Goal: Communication & Community: Answer question/provide support

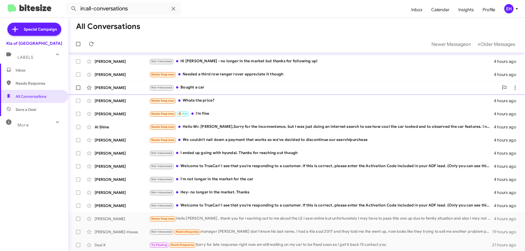
scroll to position [27, 0]
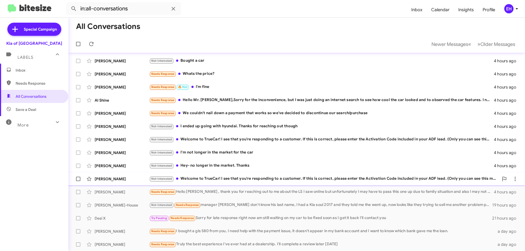
click at [268, 182] on div "[PERSON_NAME] Not-Interested Welcome to TrueCar! I see that you're responding t…" at bounding box center [297, 179] width 448 height 11
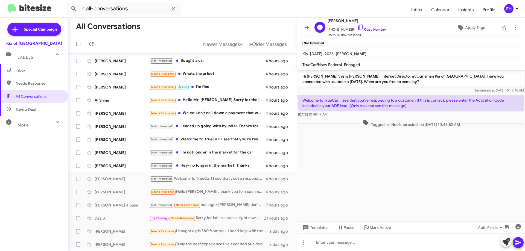
click at [377, 30] on link "Copy Number" at bounding box center [372, 29] width 29 height 4
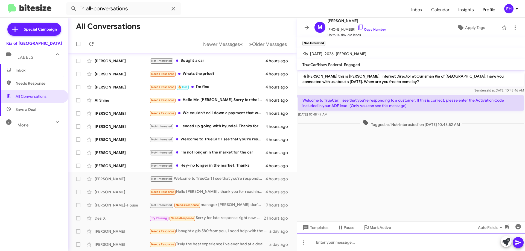
click at [325, 245] on div at bounding box center [411, 243] width 228 height 18
paste div
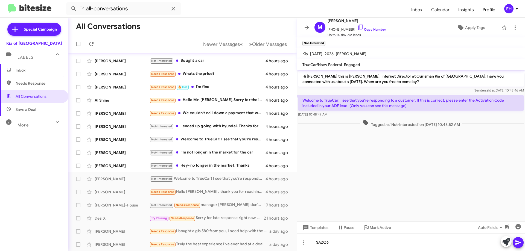
click at [515, 239] on button at bounding box center [518, 242] width 11 height 11
click at [199, 166] on div "Not-Interested Hey- no longer in the market. Thanks" at bounding box center [209, 166] width 121 height 6
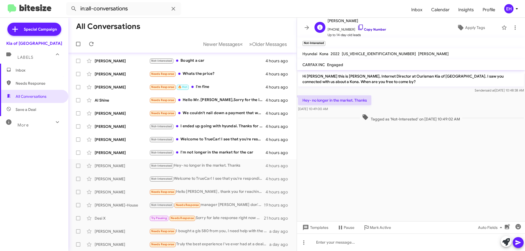
click at [366, 30] on link "Copy Number" at bounding box center [372, 29] width 29 height 4
click at [512, 27] on icon at bounding box center [515, 27] width 7 height 7
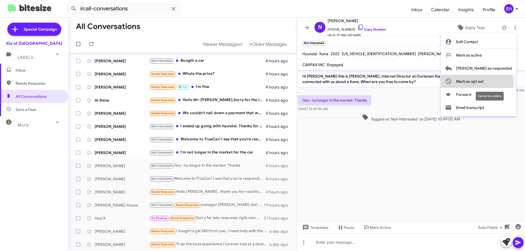
click at [484, 83] on span "Mark as opt out" at bounding box center [469, 81] width 27 height 13
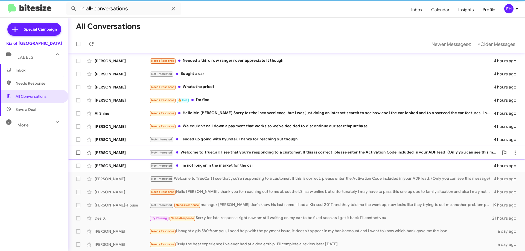
scroll to position [14, 0]
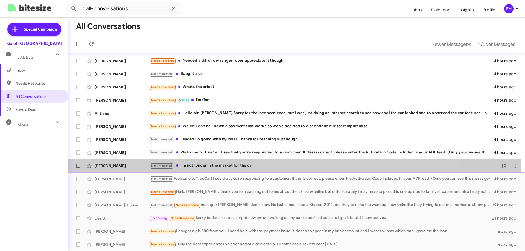
click at [212, 169] on div "[PERSON_NAME] Not-Interested I'm not longer in the market for the car 4 hours a…" at bounding box center [297, 166] width 448 height 11
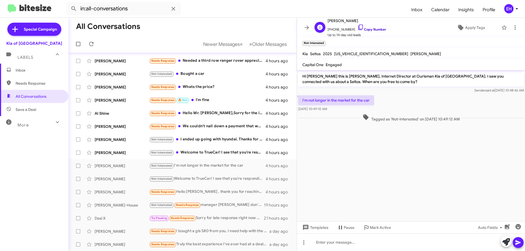
click at [377, 29] on link "Copy Number" at bounding box center [372, 29] width 29 height 4
click at [512, 29] on icon at bounding box center [515, 27] width 7 height 7
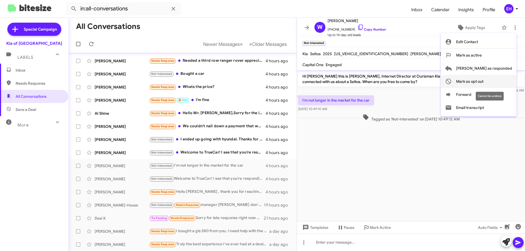
click at [484, 85] on span "Mark as opt out" at bounding box center [469, 81] width 27 height 13
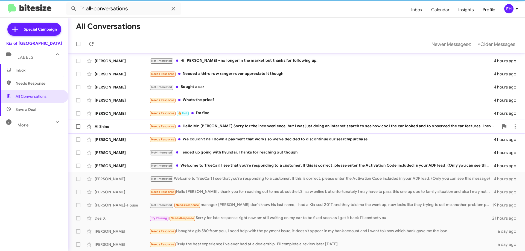
scroll to position [1, 0]
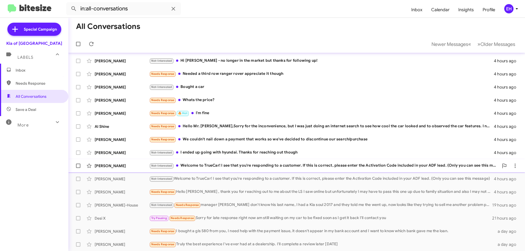
click at [218, 166] on div "Not-Interested Welcome to TrueCar! I see that you're responding to a customer. …" at bounding box center [324, 166] width 350 height 6
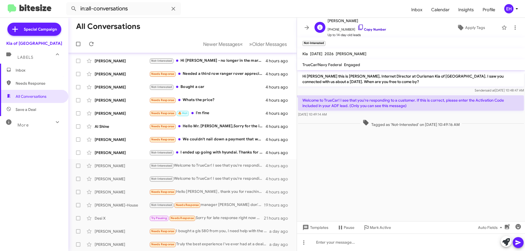
click at [375, 29] on link "Copy Number" at bounding box center [372, 29] width 29 height 4
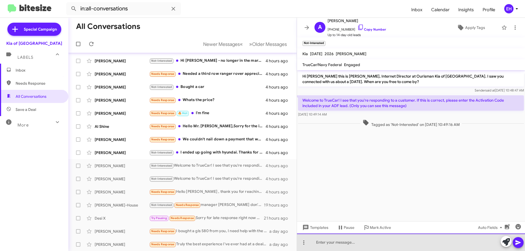
click at [330, 238] on div at bounding box center [411, 243] width 228 height 18
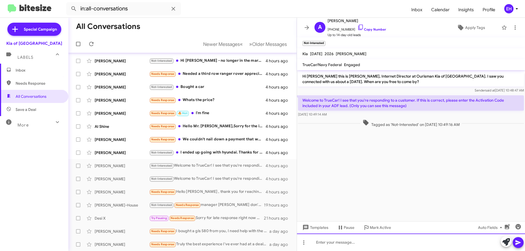
paste div
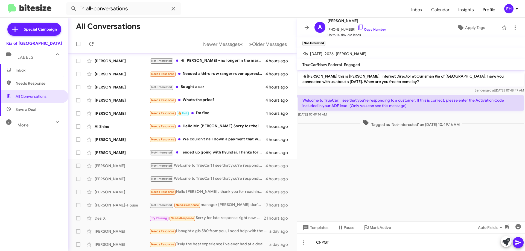
click at [517, 245] on icon at bounding box center [518, 243] width 7 height 7
click at [219, 155] on div "Not-Interested I ended up going with hyundai. Thanks for reaching out though" at bounding box center [209, 153] width 121 height 6
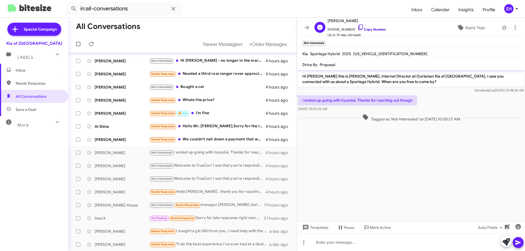
click at [368, 30] on link "Copy Number" at bounding box center [372, 29] width 29 height 4
click at [512, 29] on icon at bounding box center [515, 27] width 7 height 7
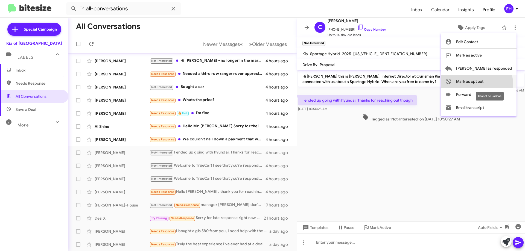
click at [484, 83] on span "Mark as opt out" at bounding box center [469, 81] width 27 height 13
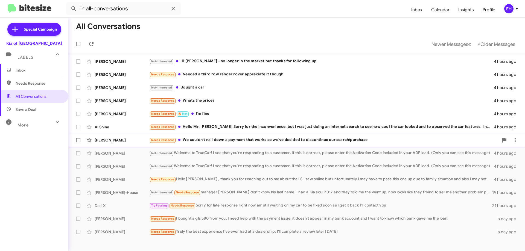
click at [233, 140] on div "Needs Response We couldn't nail down a payment that works so we've decided to d…" at bounding box center [324, 140] width 350 height 6
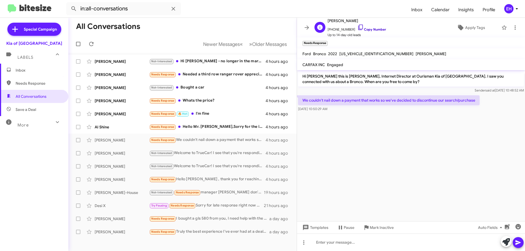
click at [370, 28] on link "Copy Number" at bounding box center [372, 29] width 29 height 4
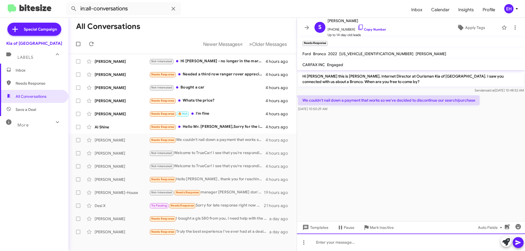
click at [363, 236] on div at bounding box center [411, 243] width 228 height 18
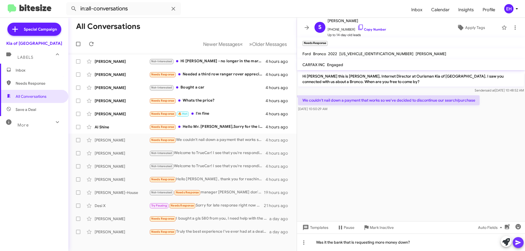
click at [517, 243] on icon at bounding box center [518, 243] width 7 height 7
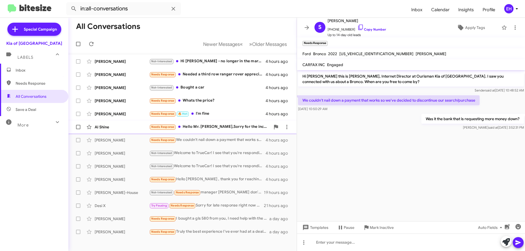
click at [207, 129] on div "Needs Response Hello Mr. [PERSON_NAME],Sorry for the inconvenience, but I was j…" at bounding box center [209, 127] width 121 height 6
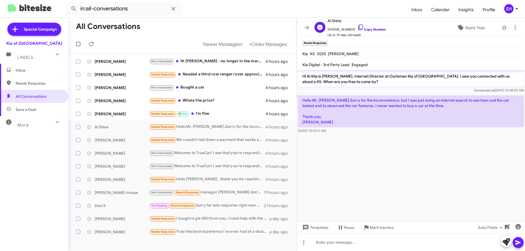
click at [373, 30] on link "Copy Number" at bounding box center [372, 29] width 29 height 4
click at [210, 112] on div "Needs Response 🔥 Hot I'm fine" at bounding box center [209, 114] width 121 height 6
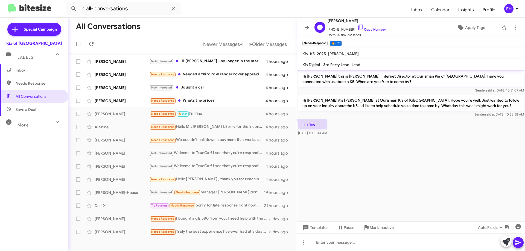
click at [374, 32] on span "[PHONE_NUMBER] Copy Number" at bounding box center [357, 28] width 59 height 8
click at [377, 27] on link "Copy Number" at bounding box center [372, 29] width 29 height 4
click at [382, 229] on span "Mark Inactive" at bounding box center [382, 228] width 24 height 10
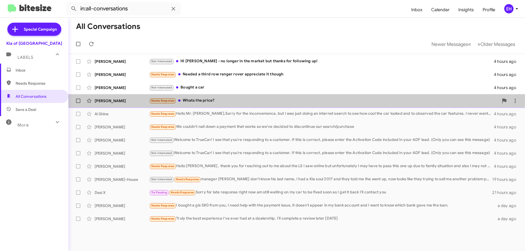
click at [207, 99] on div "Needs Response Whats the price?" at bounding box center [324, 101] width 350 height 6
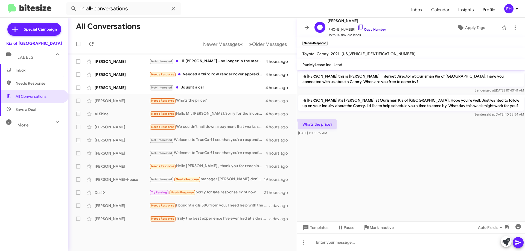
click at [367, 30] on link "Copy Number" at bounding box center [372, 29] width 29 height 4
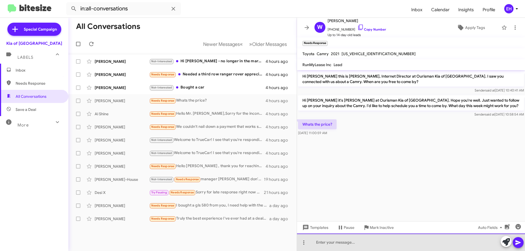
click at [348, 237] on div at bounding box center [411, 243] width 228 height 18
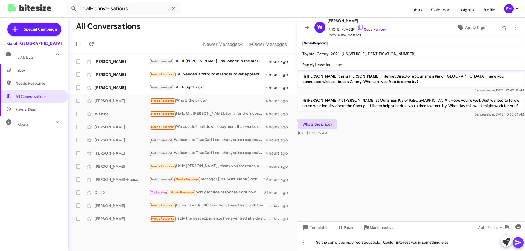
click at [517, 241] on icon at bounding box center [518, 243] width 5 height 5
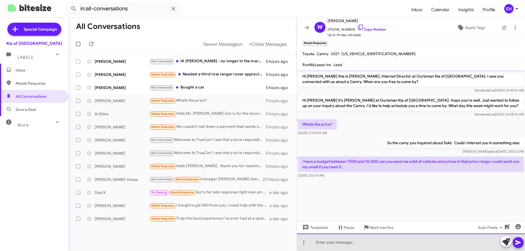
click at [352, 246] on div at bounding box center [411, 243] width 228 height 18
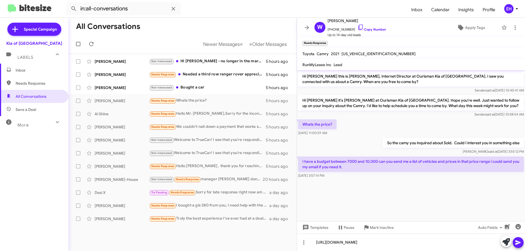
drag, startPoint x: 521, startPoint y: 241, endPoint x: 502, endPoint y: 235, distance: 19.8
click at [521, 241] on icon at bounding box center [518, 243] width 7 height 7
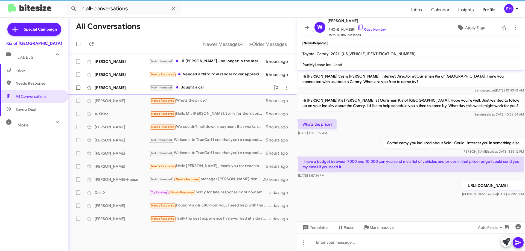
click at [193, 88] on div "Not-Interested Bought a car" at bounding box center [209, 88] width 121 height 6
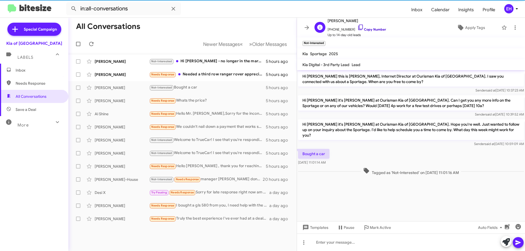
click at [373, 28] on span "[PHONE_NUMBER] Copy Number" at bounding box center [357, 28] width 59 height 8
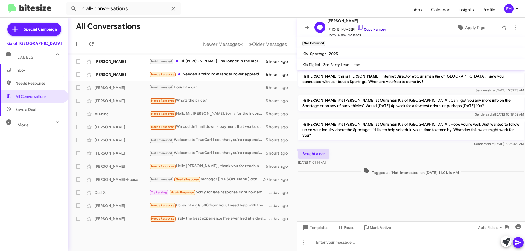
click at [379, 29] on link "Copy Number" at bounding box center [372, 29] width 29 height 4
click at [513, 27] on icon at bounding box center [515, 27] width 7 height 7
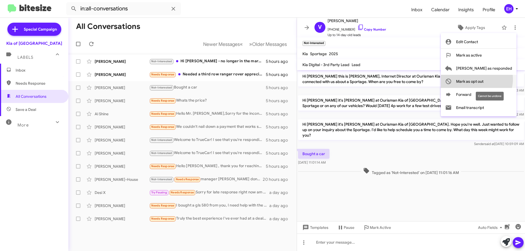
click at [484, 79] on span "Mark as opt out" at bounding box center [469, 81] width 27 height 13
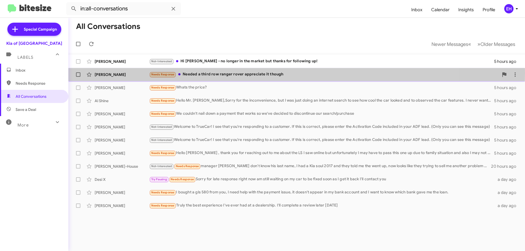
click at [214, 73] on div "Needs Response Needed a third row ranger rover appreciate it though" at bounding box center [324, 74] width 350 height 6
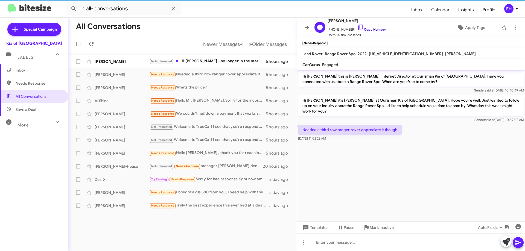
click at [366, 30] on link "Copy Number" at bounding box center [372, 29] width 29 height 4
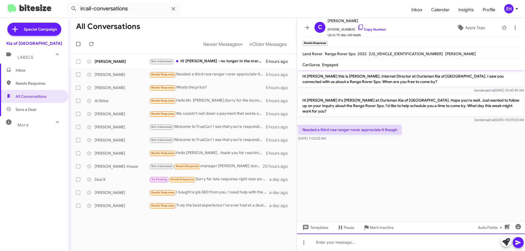
click at [367, 245] on div at bounding box center [411, 243] width 228 height 18
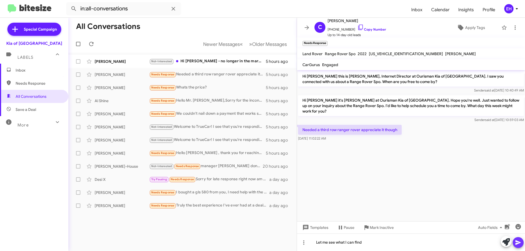
click at [518, 242] on icon at bounding box center [518, 243] width 5 height 5
click at [205, 62] on div "Not-Interested Hi [PERSON_NAME] - no longer in the market but thanks for follow…" at bounding box center [209, 61] width 121 height 6
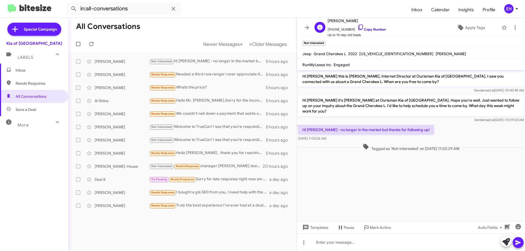
click at [370, 28] on link "Copy Number" at bounding box center [372, 29] width 29 height 4
click at [515, 27] on icon at bounding box center [515, 27] width 1 height 4
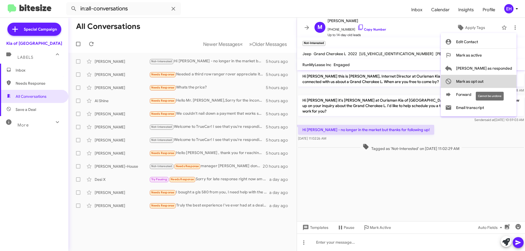
click at [484, 81] on span "Mark as opt out" at bounding box center [469, 81] width 27 height 13
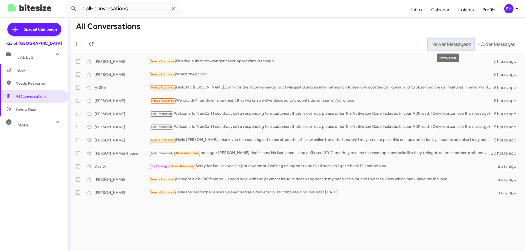
click at [442, 47] on span "Newer Messages" at bounding box center [450, 44] width 37 height 6
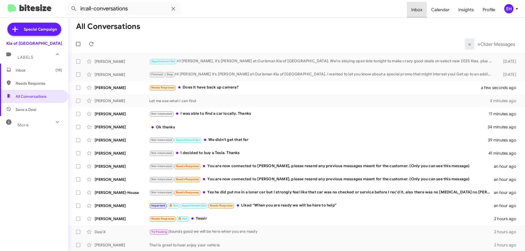
click at [419, 8] on span "Inbox" at bounding box center [417, 10] width 20 height 16
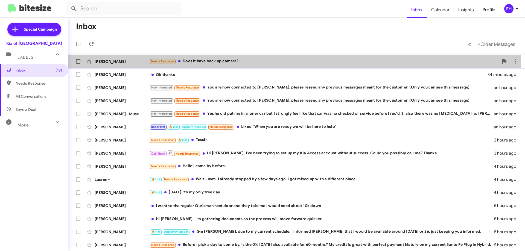
click at [205, 60] on div "Needs Response Does it have back up camera?" at bounding box center [324, 61] width 350 height 6
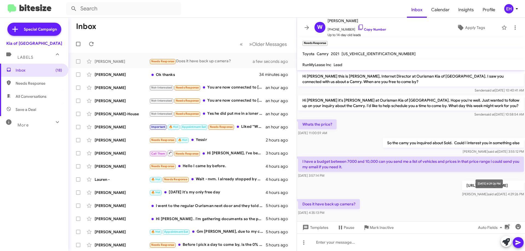
click at [472, 186] on mat-tooltip-component "[DATE] 4:29:26 PM" at bounding box center [489, 184] width 35 height 16
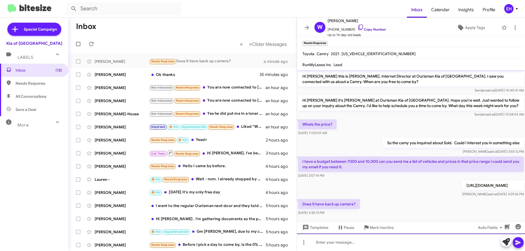
click at [369, 245] on div at bounding box center [411, 243] width 228 height 18
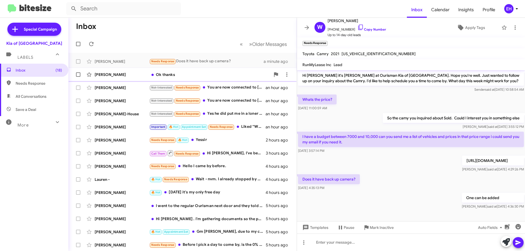
click at [174, 74] on div "Ok thanks" at bounding box center [209, 74] width 121 height 5
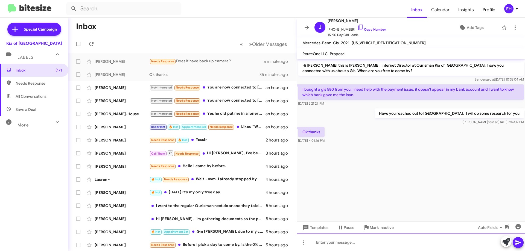
click at [341, 248] on div at bounding box center [411, 243] width 228 height 18
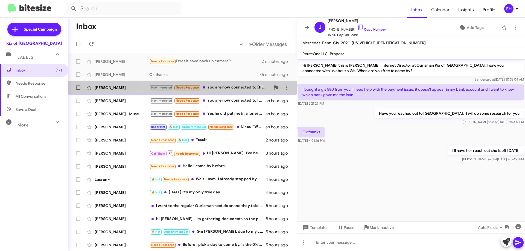
click at [229, 86] on div "Not-Interested Needs Response You are now connected to [PERSON_NAME], please re…" at bounding box center [209, 88] width 121 height 6
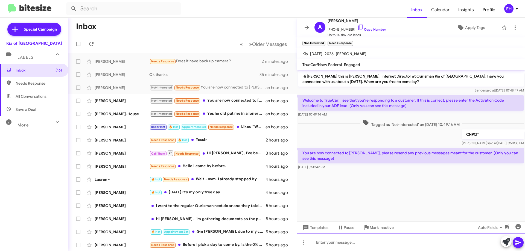
click at [365, 243] on div at bounding box center [411, 243] width 228 height 18
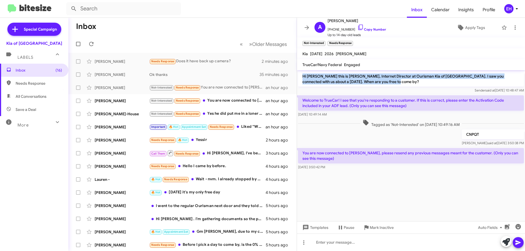
drag, startPoint x: 379, startPoint y: 83, endPoint x: 298, endPoint y: 74, distance: 81.5
click at [298, 74] on p "Hi [PERSON_NAME] this is [PERSON_NAME], Internet Director at Ourisman Kia of [G…" at bounding box center [411, 78] width 226 height 15
copy p "Hi [PERSON_NAME] this is [PERSON_NAME], Internet Director at Ourisman Kia of [G…"
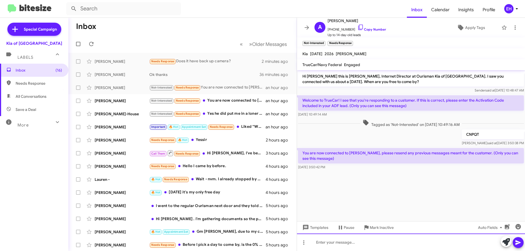
click at [346, 245] on div at bounding box center [411, 243] width 228 height 18
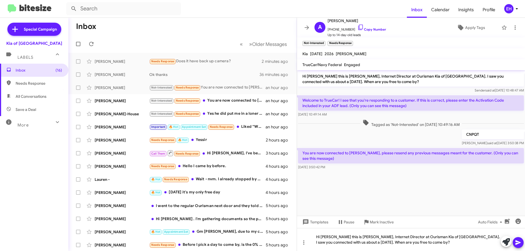
click at [517, 243] on icon at bounding box center [518, 243] width 7 height 7
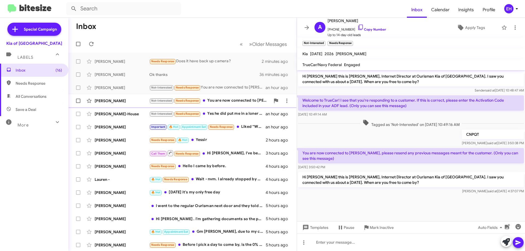
click at [221, 105] on div "[PERSON_NAME] Not-Interested Needs Response You are now connected to [PERSON_NA…" at bounding box center [183, 100] width 220 height 11
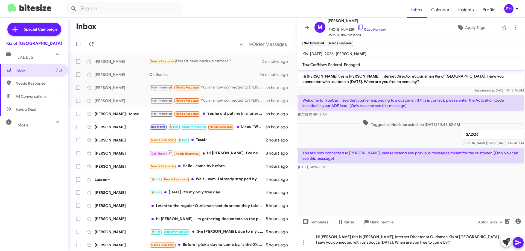
click at [517, 242] on mat-tooltip-component "Insert emoji (Ctrl+Shift+2)" at bounding box center [499, 235] width 44 height 16
click at [231, 113] on div "Not-Interested Needs Response Yes he did put me in a loner car but I strongly f…" at bounding box center [209, 114] width 121 height 6
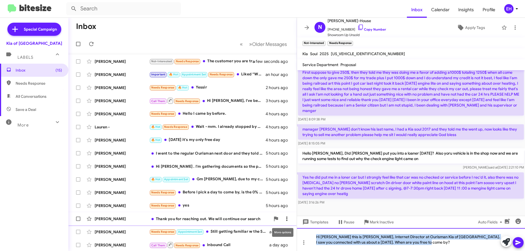
drag, startPoint x: 430, startPoint y: 243, endPoint x: 283, endPoint y: 220, distance: 148.1
click at [283, 220] on div "Inbox « Previous » Next Older Messages [PERSON_NAME] Not-Interested Needs Respo…" at bounding box center [296, 135] width 457 height 234
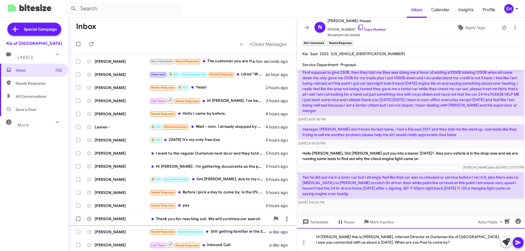
scroll to position [51, 0]
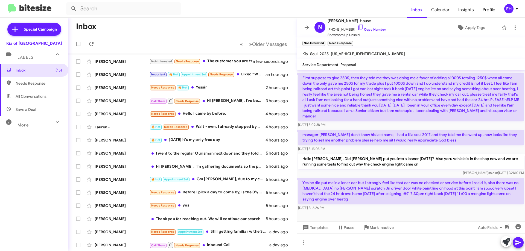
drag, startPoint x: 367, startPoint y: 200, endPoint x: 301, endPoint y: 181, distance: 68.5
click at [301, 181] on p "Yes he did put me in a loner car but I strongly feel like that car was no check…" at bounding box center [411, 191] width 226 height 26
copy p "Yes he did put me in a loner car but I strongly feel like that car was no check…"
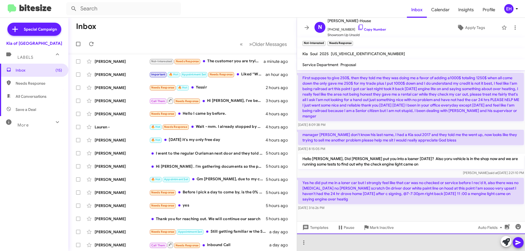
click at [342, 241] on div at bounding box center [411, 243] width 228 height 18
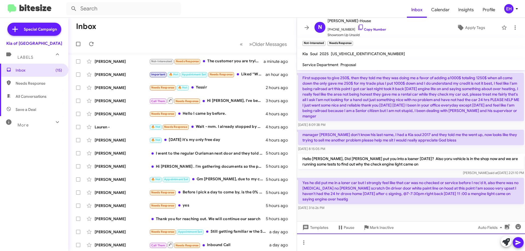
click at [328, 243] on div at bounding box center [411, 243] width 228 height 18
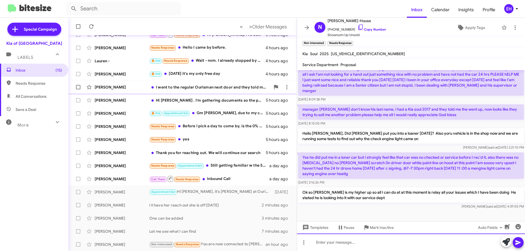
scroll to position [0, 0]
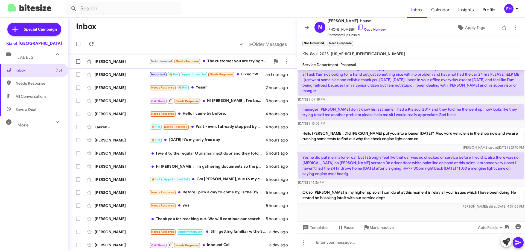
click at [222, 63] on div "Not-Interested Needs Response The customer you are trying to reach has already …" at bounding box center [209, 61] width 121 height 6
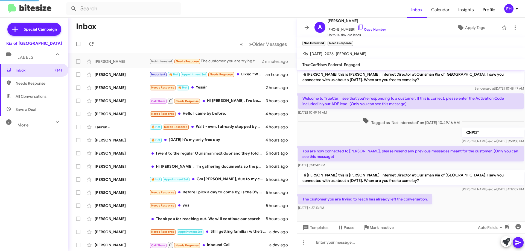
scroll to position [2, 0]
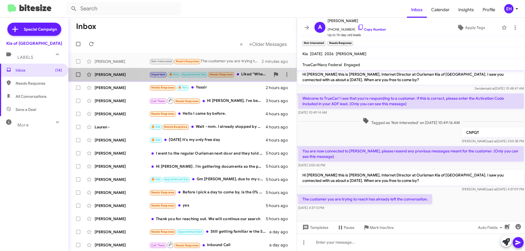
click at [248, 74] on div "Important 🔥 Hot Appointment Set Needs Response Liked “When you are ready we wil…" at bounding box center [209, 74] width 121 height 6
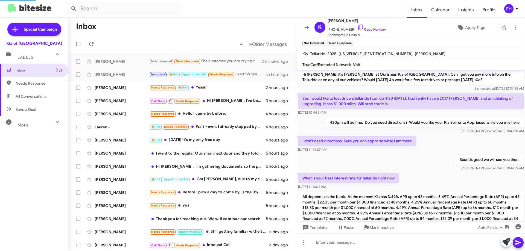
scroll to position [283, 0]
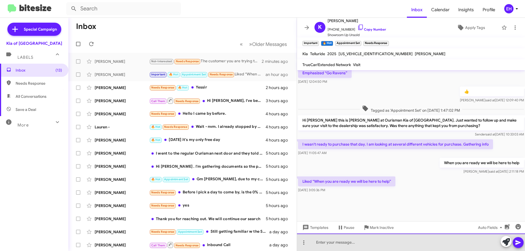
click at [368, 236] on div at bounding box center [411, 243] width 228 height 18
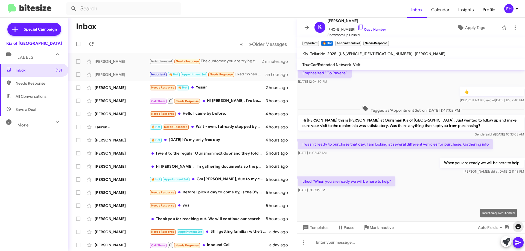
click at [521, 228] on icon "button" at bounding box center [518, 226] width 5 height 5
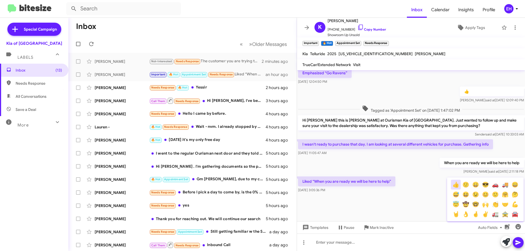
click at [458, 183] on button "👍" at bounding box center [456, 185] width 10 height 10
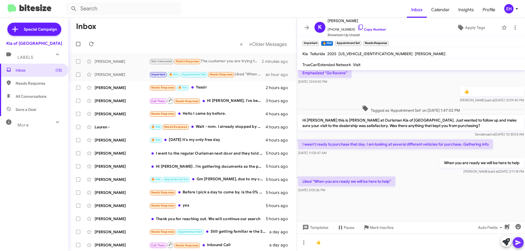
click at [517, 243] on icon at bounding box center [518, 243] width 7 height 7
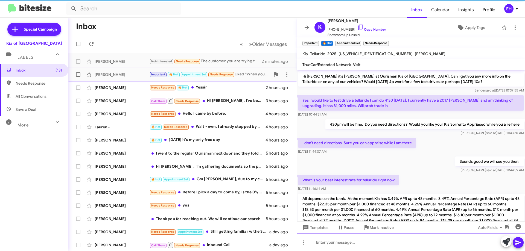
scroll to position [27, 0]
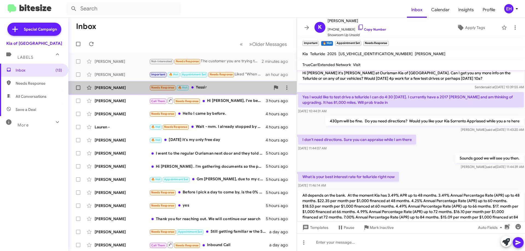
click at [201, 88] on div "Needs Response 🔥 Hot Yessir" at bounding box center [209, 88] width 121 height 6
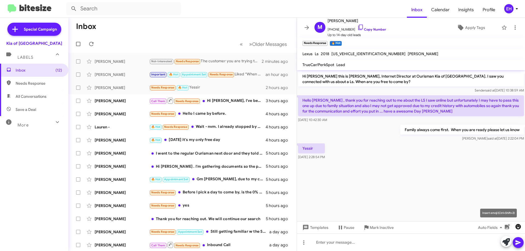
click at [521, 225] on icon "button" at bounding box center [518, 227] width 7 height 7
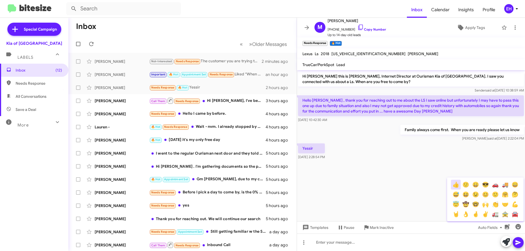
click at [457, 188] on button "👍" at bounding box center [456, 185] width 10 height 10
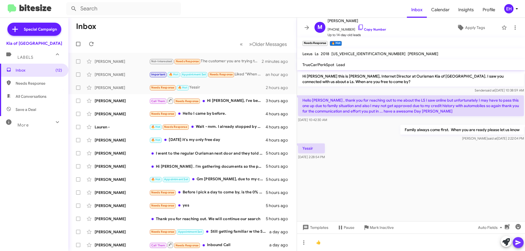
click at [514, 242] on button at bounding box center [518, 242] width 11 height 11
click at [225, 102] on div "Call Them Needs Response Hi [PERSON_NAME], I've been trying to set up my Kia Ac…" at bounding box center [209, 100] width 121 height 7
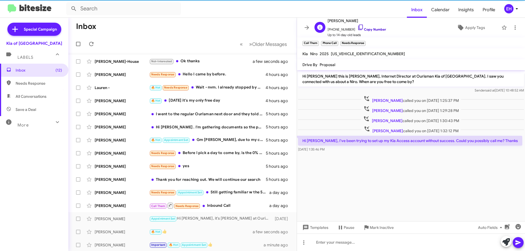
click at [368, 28] on link "Copy Number" at bounding box center [372, 29] width 29 height 4
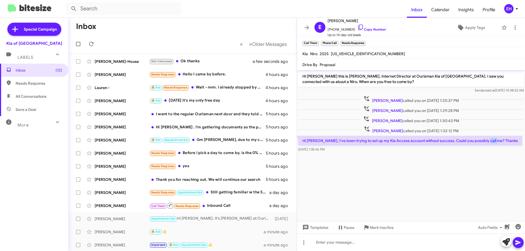
drag, startPoint x: 493, startPoint y: 142, endPoint x: 490, endPoint y: 138, distance: 4.6
click at [482, 140] on p "Hi [PERSON_NAME], I've been trying to set up my Kia Access account without succ…" at bounding box center [410, 141] width 224 height 10
click at [498, 138] on p "Hi [PERSON_NAME], I've been trying to set up my Kia Access account without succ…" at bounding box center [410, 141] width 224 height 10
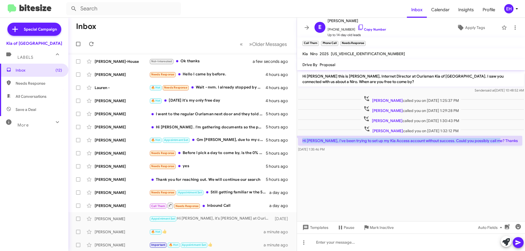
drag, startPoint x: 495, startPoint y: 141, endPoint x: 300, endPoint y: 141, distance: 194.5
click at [300, 141] on p "Hi [PERSON_NAME], I've been trying to set up my Kia Access account without succ…" at bounding box center [410, 141] width 224 height 10
copy p "Hi [PERSON_NAME], I've been trying to set up my Kia Access account without succ…"
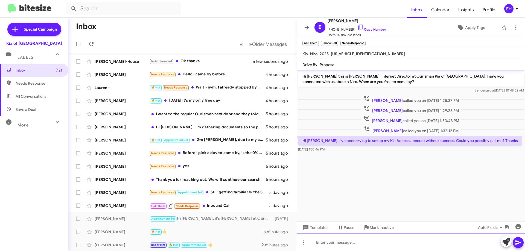
click at [364, 237] on div at bounding box center [411, 243] width 228 height 18
click at [427, 245] on div "I have asked [PERSON_NAME] to contact you" at bounding box center [411, 243] width 228 height 18
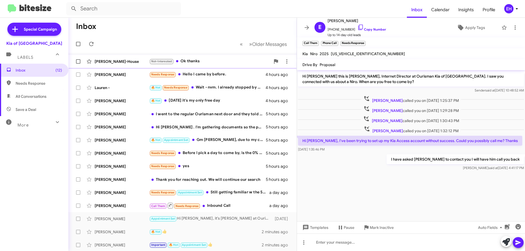
click at [192, 60] on div "Not-Interested Ok thanks" at bounding box center [209, 61] width 121 height 6
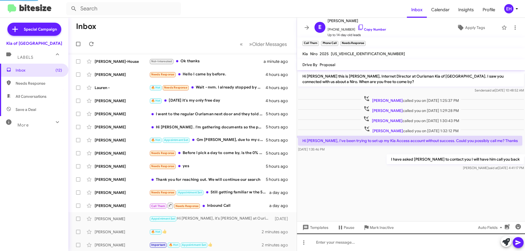
scroll to position [97, 0]
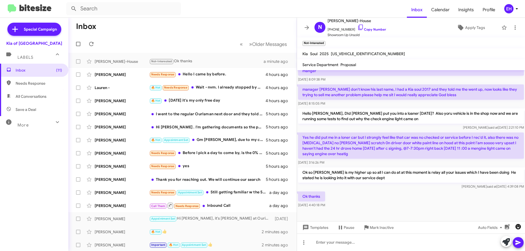
click at [519, 226] on icon "button" at bounding box center [518, 226] width 5 height 5
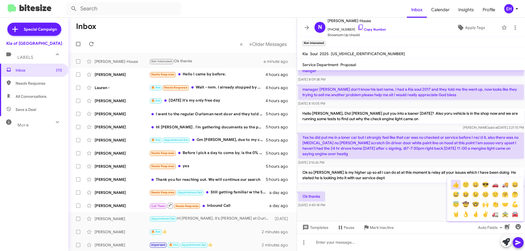
click at [455, 187] on button "👍" at bounding box center [456, 185] width 10 height 10
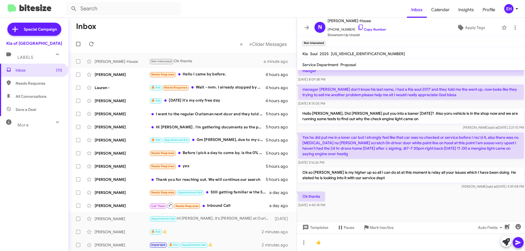
click at [522, 243] on button at bounding box center [518, 242] width 11 height 11
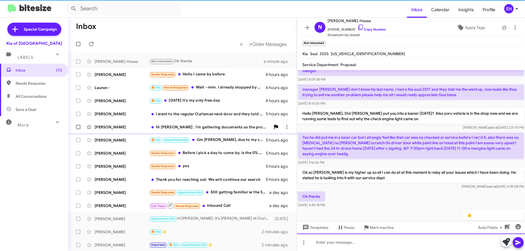
scroll to position [0, 0]
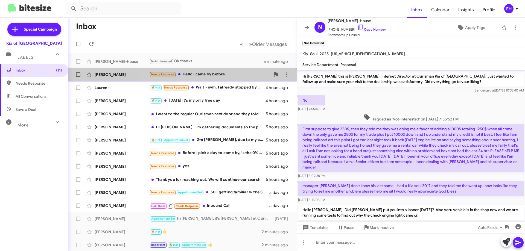
click at [198, 74] on div "Needs Response Hello I came by before." at bounding box center [209, 74] width 121 height 6
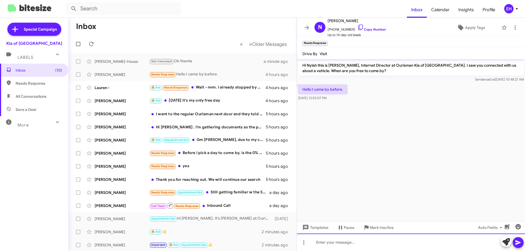
click at [360, 242] on div at bounding box center [411, 243] width 228 height 18
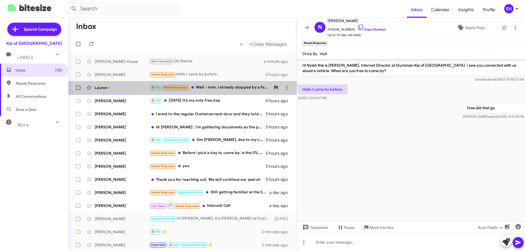
click at [217, 86] on div "🔥 Hot Needs Response Wait - nvm. I already stopped by a few days ago. I got mix…" at bounding box center [209, 88] width 121 height 6
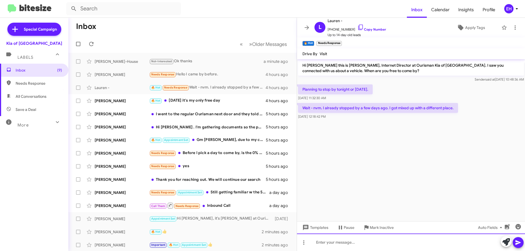
click at [351, 237] on div at bounding box center [411, 243] width 228 height 18
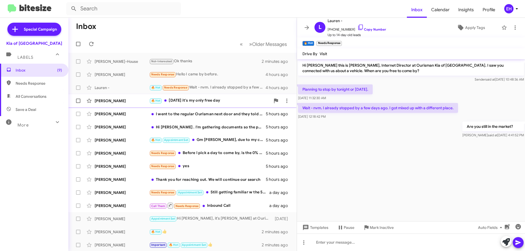
click at [204, 102] on div "🔥 Hot [DATE] it's my only free day" at bounding box center [209, 101] width 121 height 6
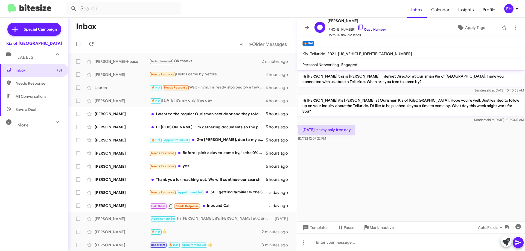
click at [364, 28] on link "Copy Number" at bounding box center [372, 29] width 29 height 4
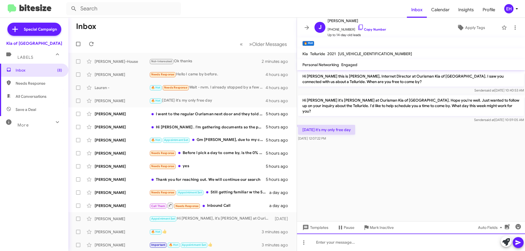
click at [350, 236] on div at bounding box center [411, 243] width 228 height 18
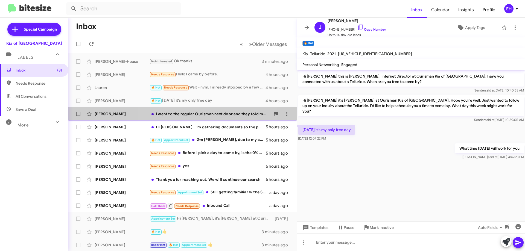
click at [184, 114] on div "I went to the regular Ourisman next door and they told me I would need about 10…" at bounding box center [209, 113] width 121 height 5
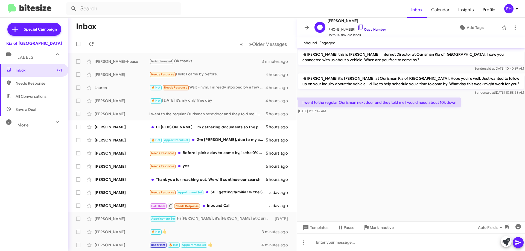
click at [377, 29] on link "Copy Number" at bounding box center [372, 29] width 29 height 4
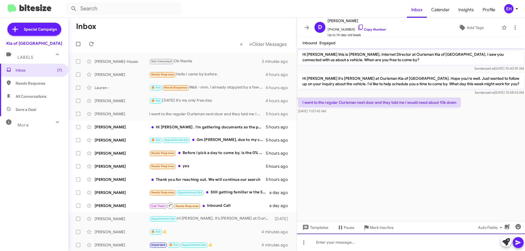
click at [360, 241] on div at bounding box center [411, 243] width 228 height 18
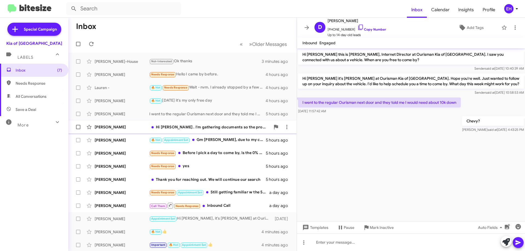
click at [176, 125] on div "Hi [PERSON_NAME] . I'm gathering documents so the process will move forward qui…" at bounding box center [209, 126] width 121 height 5
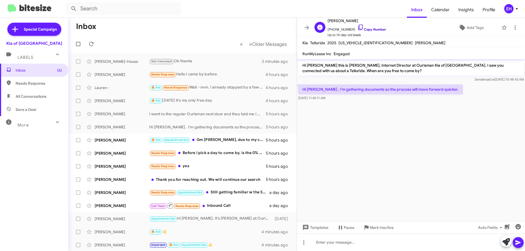
click at [376, 30] on link "Copy Number" at bounding box center [372, 29] width 29 height 4
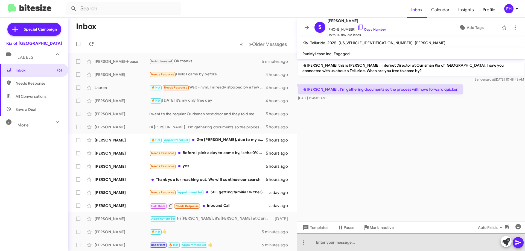
click at [353, 245] on div at bounding box center [411, 243] width 228 height 18
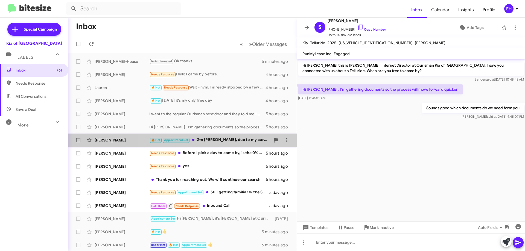
click at [235, 142] on div "🔥 Hot Appointment Set Gm [PERSON_NAME], due to my current schedule, I informed …" at bounding box center [209, 140] width 121 height 6
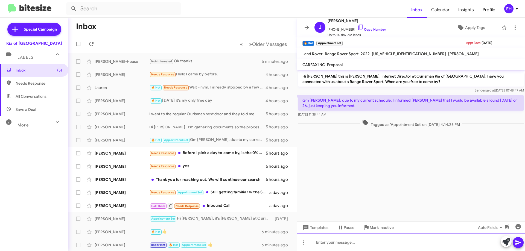
click at [374, 239] on div at bounding box center [411, 243] width 228 height 18
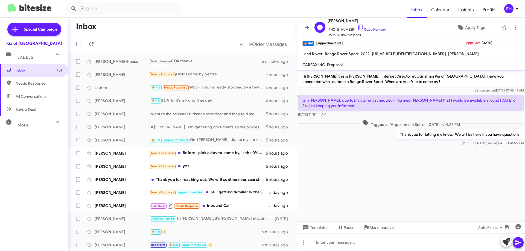
click at [374, 31] on span "[PHONE_NUMBER] Copy Number" at bounding box center [357, 28] width 59 height 8
click at [371, 26] on span "[PHONE_NUMBER] Copy Number" at bounding box center [357, 28] width 59 height 8
click at [365, 30] on link "Copy Number" at bounding box center [372, 29] width 29 height 4
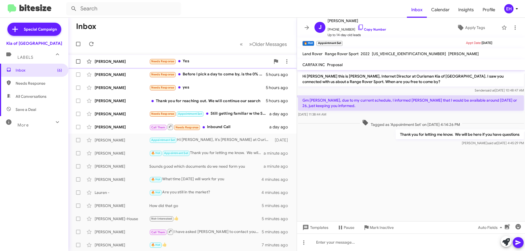
click at [190, 61] on div "Needs Response Yes" at bounding box center [209, 61] width 121 height 6
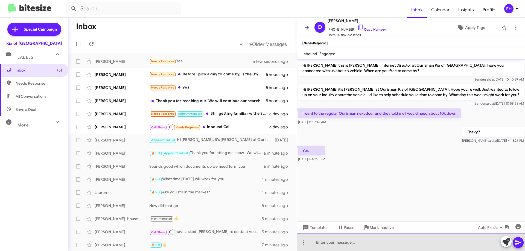
drag, startPoint x: 357, startPoint y: 246, endPoint x: 367, endPoint y: 250, distance: 10.8
click at [359, 248] on div at bounding box center [411, 243] width 228 height 18
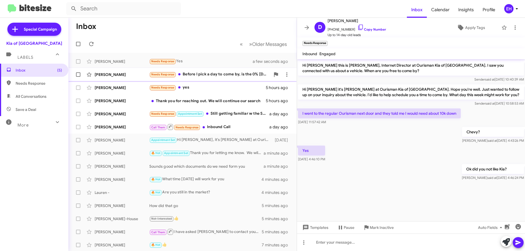
click at [213, 76] on div "Needs Response Before I pick a day to come by, is the 0% [DATE] also available …" at bounding box center [209, 74] width 121 height 6
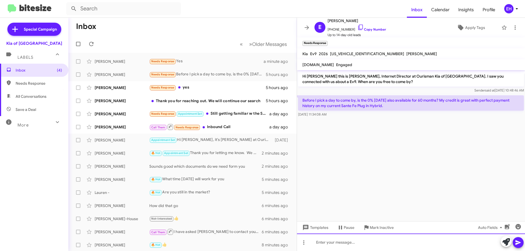
click at [356, 238] on div at bounding box center [411, 243] width 228 height 18
click at [398, 245] on div "At this time there are no specials on any" at bounding box center [411, 243] width 228 height 18
click at [395, 242] on div "At this time there are no specials on any Plus Ins" at bounding box center [411, 243] width 228 height 18
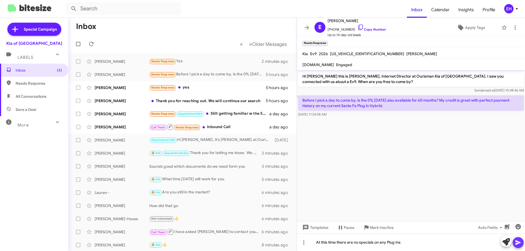
click at [521, 241] on icon at bounding box center [518, 243] width 7 height 7
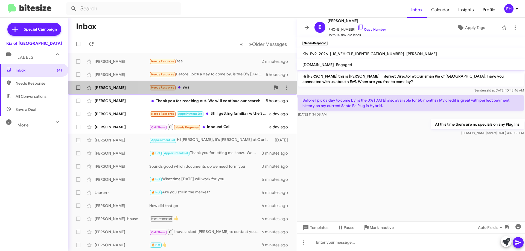
click at [187, 87] on div "Needs Response yes" at bounding box center [209, 88] width 121 height 6
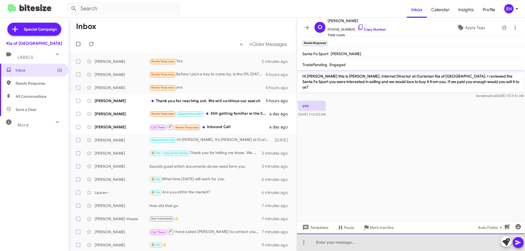
click at [327, 245] on div at bounding box center [411, 243] width 228 height 18
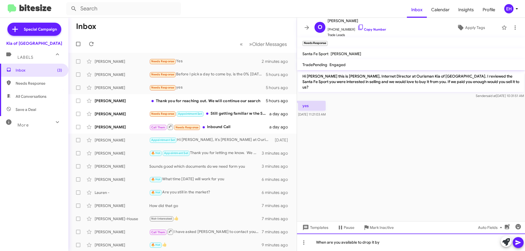
click at [524, 242] on div "When are you available to drop it by" at bounding box center [411, 243] width 228 height 18
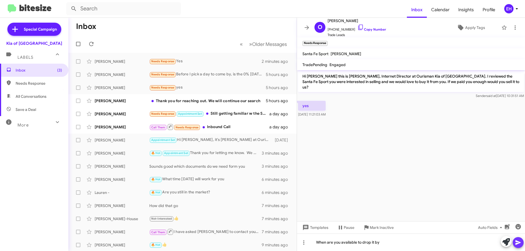
click at [518, 245] on icon at bounding box center [518, 243] width 7 height 7
click at [217, 102] on div "Thank you for reaching out. We will continue our search" at bounding box center [209, 100] width 121 height 5
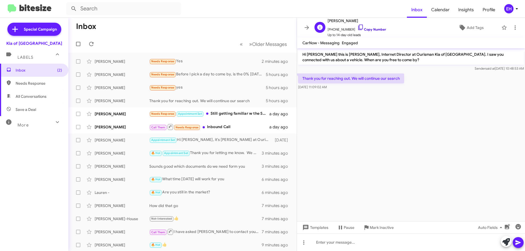
click at [365, 30] on link "Copy Number" at bounding box center [372, 29] width 29 height 4
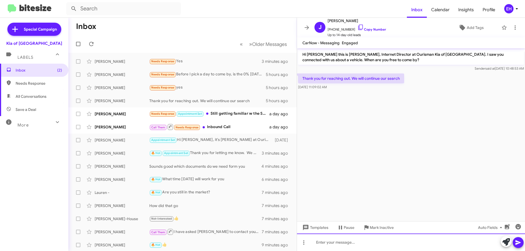
click at [357, 234] on div at bounding box center [411, 243] width 228 height 18
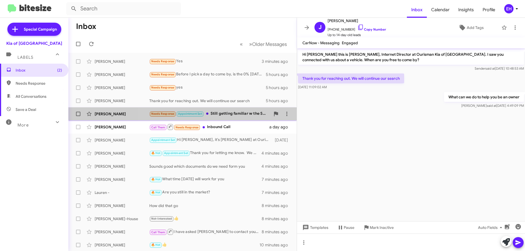
click at [228, 114] on div "Needs Response Appointment Set Still getting familiar w the Sportage SX Prestig…" at bounding box center [209, 114] width 121 height 6
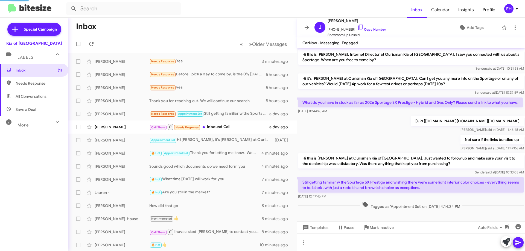
scroll to position [11, 0]
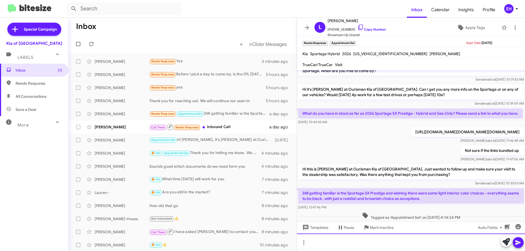
click at [348, 236] on div at bounding box center [411, 243] width 228 height 18
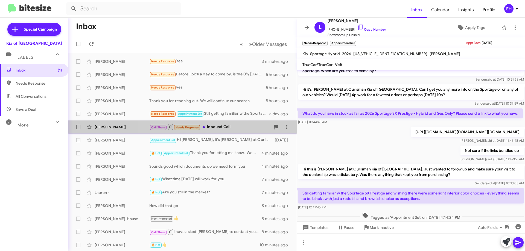
click at [228, 126] on div "Call Them Needs Response Inbound Call" at bounding box center [209, 127] width 121 height 7
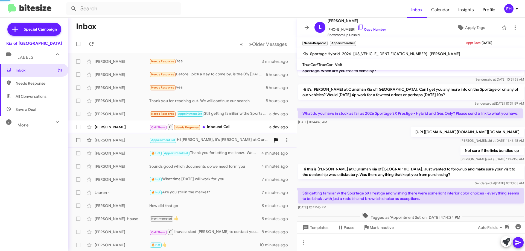
scroll to position [115, 0]
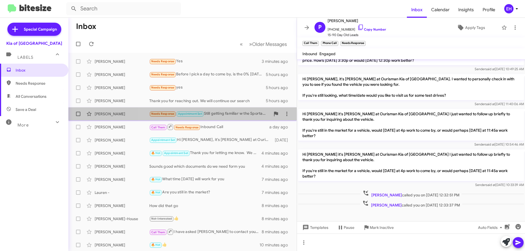
click at [234, 118] on div "[PERSON_NAME] Needs Response Appointment Set Still getting familiar w the Sport…" at bounding box center [183, 114] width 220 height 11
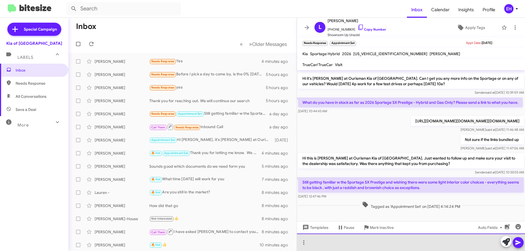
click at [394, 245] on div at bounding box center [411, 243] width 228 height 18
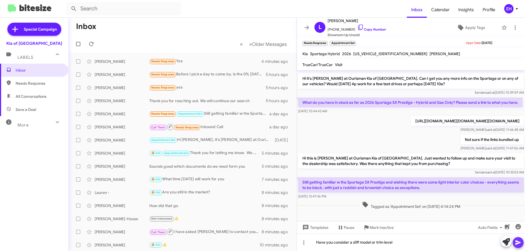
click at [521, 243] on icon at bounding box center [518, 243] width 7 height 7
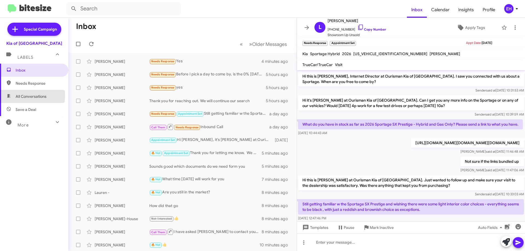
click at [24, 95] on span "All Conversations" at bounding box center [31, 96] width 31 height 5
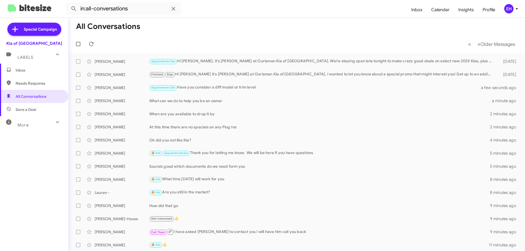
click at [34, 82] on span "Needs Response" at bounding box center [39, 83] width 47 height 5
type input "in:needs-response"
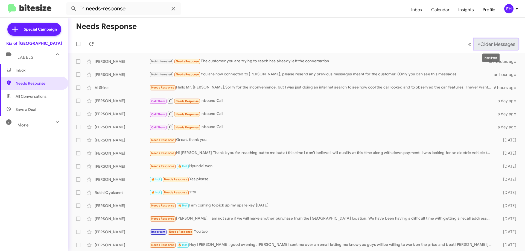
click at [496, 41] on button "» Next Older Messages" at bounding box center [496, 44] width 44 height 11
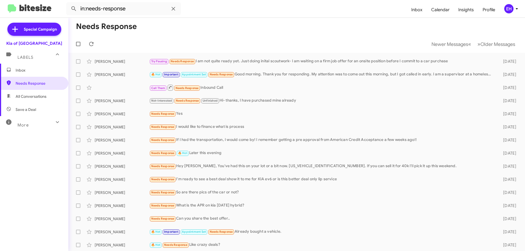
click at [491, 50] on mat-toolbar-row "Newer Messages « Previous » Next Older Messages" at bounding box center [296, 44] width 457 height 18
click at [492, 47] on button "» Next Older Messages" at bounding box center [496, 44] width 44 height 11
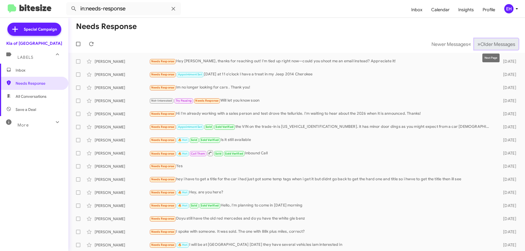
click at [492, 43] on span "Older Messages" at bounding box center [498, 44] width 35 height 6
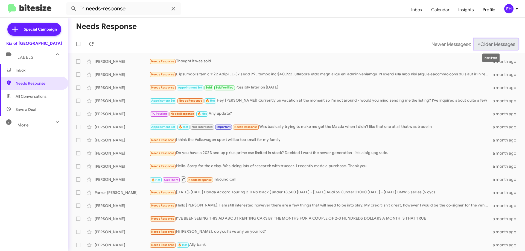
click at [486, 46] on span "Older Messages" at bounding box center [498, 44] width 35 height 6
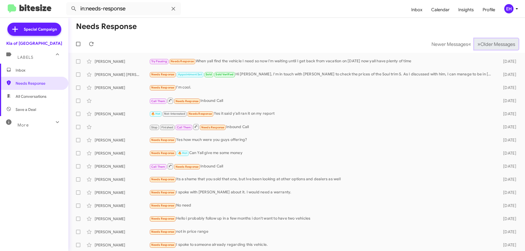
click at [491, 47] on span "Older Messages" at bounding box center [498, 44] width 35 height 6
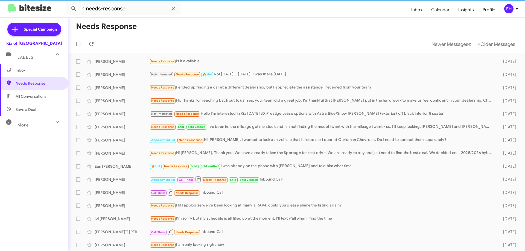
click at [29, 70] on span "Inbox" at bounding box center [39, 70] width 47 height 5
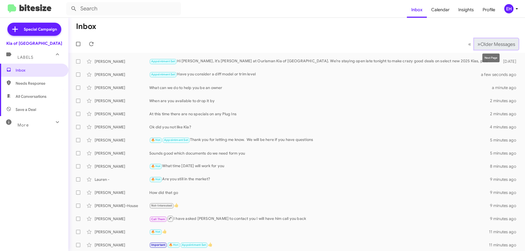
click at [503, 41] on span "Older Messages" at bounding box center [498, 44] width 35 height 6
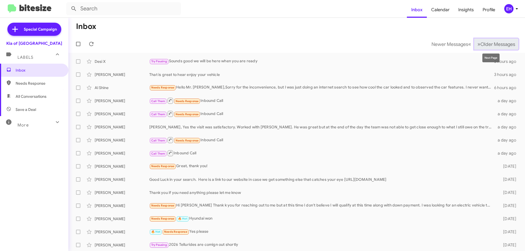
click at [488, 42] on span "Older Messages" at bounding box center [498, 44] width 35 height 6
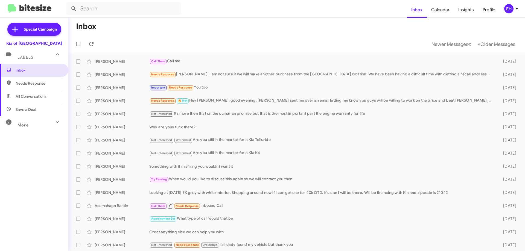
click at [203, 43] on mat-toolbar-row "Newer Messages « Previous » Next Older Messages" at bounding box center [296, 44] width 457 height 18
click at [432, 45] on span "Newer Messages" at bounding box center [450, 44] width 37 height 6
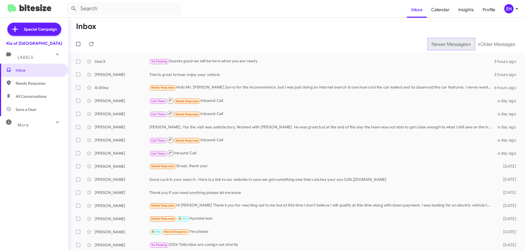
click at [432, 45] on span "Newer Messages" at bounding box center [450, 44] width 37 height 6
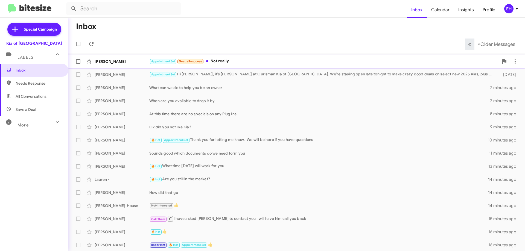
click at [222, 60] on div "Appointment Set Needs Response Not really" at bounding box center [324, 61] width 350 height 6
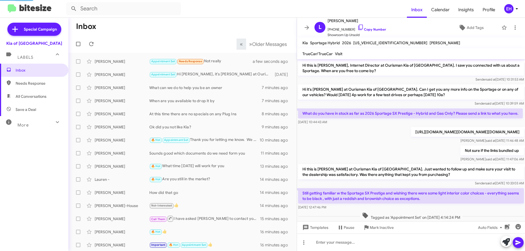
scroll to position [40, 0]
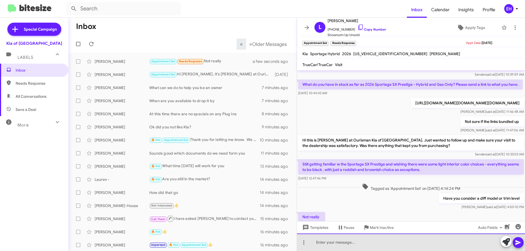
click at [414, 240] on div at bounding box center [411, 243] width 228 height 18
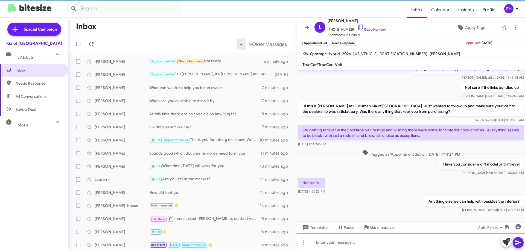
scroll to position [93, 0]
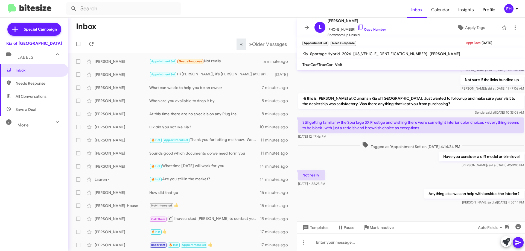
click at [159, 33] on mat-toolbar-row "Inbox" at bounding box center [182, 27] width 228 height 18
click at [31, 85] on span "Needs Response" at bounding box center [39, 83] width 47 height 5
type input "in:needs-response"
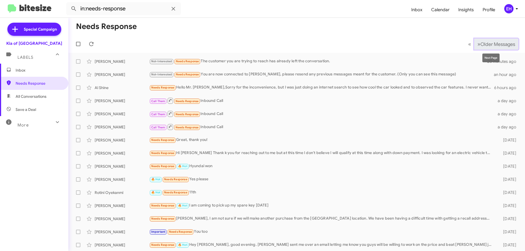
click at [493, 45] on span "Older Messages" at bounding box center [498, 44] width 35 height 6
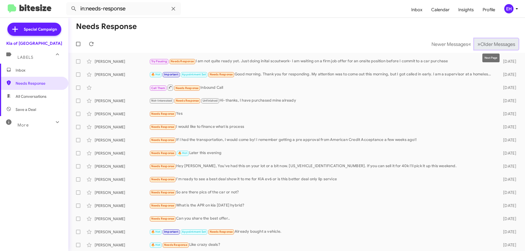
click at [483, 44] on span "Older Messages" at bounding box center [498, 44] width 35 height 6
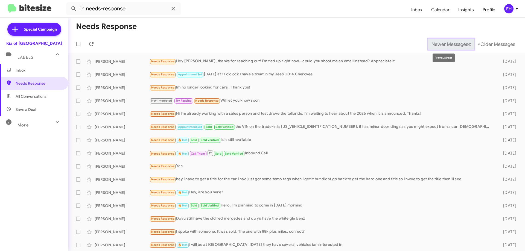
click at [435, 48] on button "Newer Messages « Previous" at bounding box center [451, 44] width 46 height 11
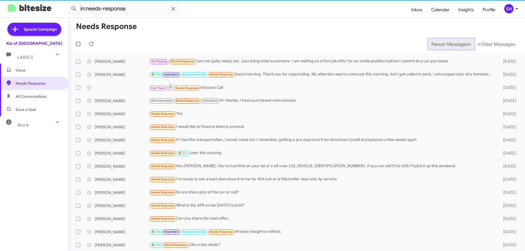
click at [429, 49] on button "Newer Messages « Previous" at bounding box center [451, 44] width 46 height 11
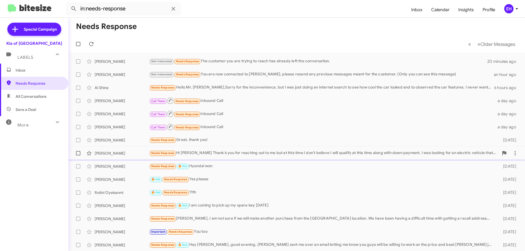
click at [246, 158] on div "[PERSON_NAME] Needs Response Hi [PERSON_NAME] Thank k you for reaching out to m…" at bounding box center [297, 153] width 448 height 11
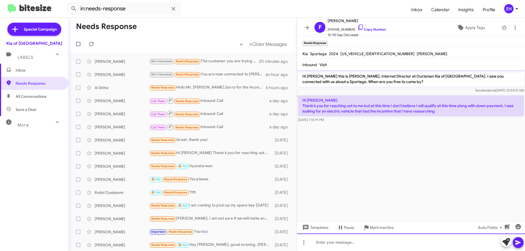
click at [378, 239] on div at bounding box center [411, 243] width 228 height 18
